Goal: Information Seeking & Learning: Find specific fact

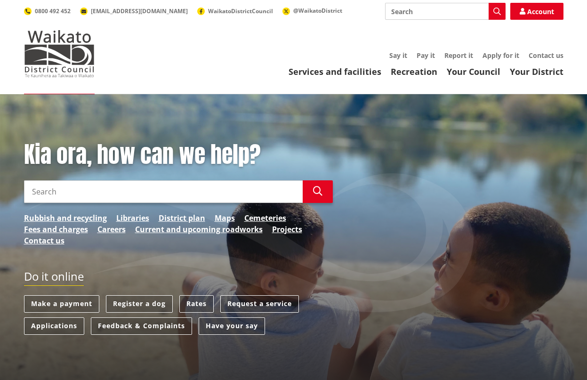
click at [54, 190] on input "Search" at bounding box center [163, 191] width 279 height 23
type input "flooding map"
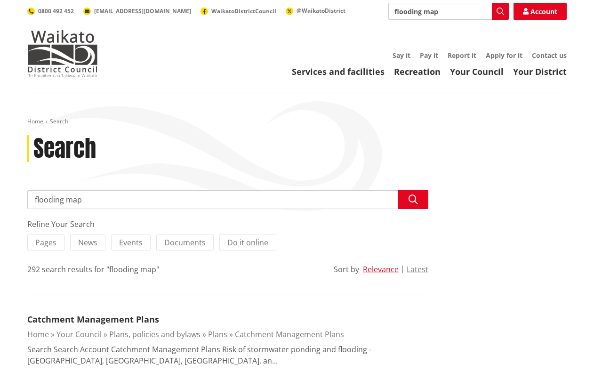
click at [322, 194] on input "flooding map" at bounding box center [227, 199] width 401 height 19
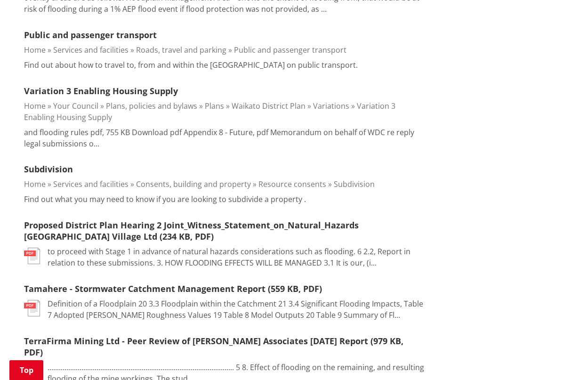
scroll to position [659, 0]
